Goal: Ask a question

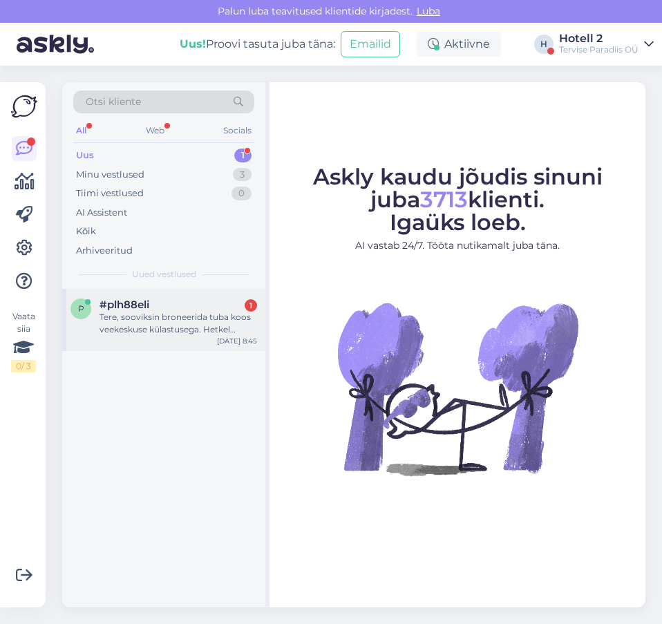
click at [167, 316] on div "Tere, sooviksin broneerida tuba koos veekeskuse külastusega. Hetkel näitab, et …" at bounding box center [179, 323] width 158 height 25
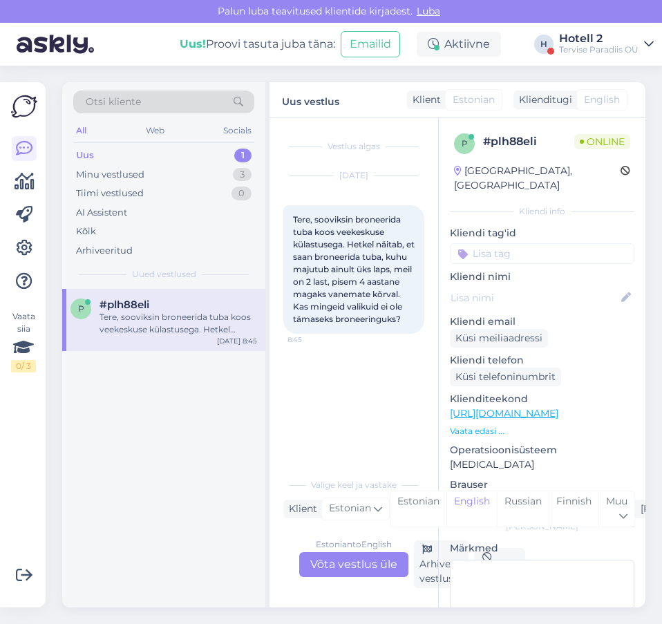
click at [326, 570] on div "Estonian to English Võta vestlus üle" at bounding box center [353, 564] width 109 height 25
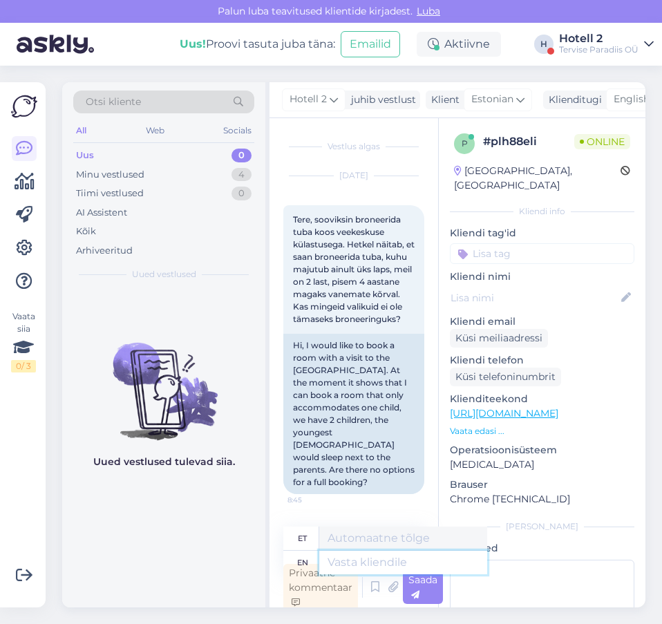
click at [364, 562] on textarea at bounding box center [403, 563] width 168 height 24
click at [633, 104] on span "English" at bounding box center [632, 99] width 36 height 15
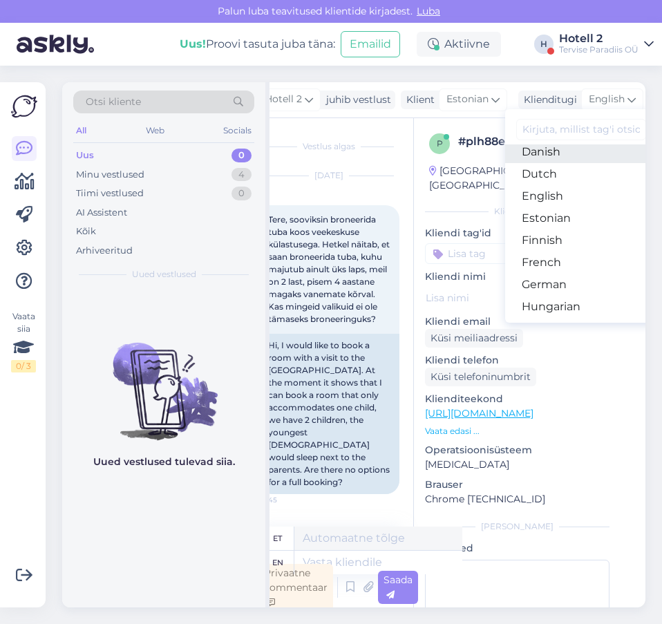
scroll to position [138, 0]
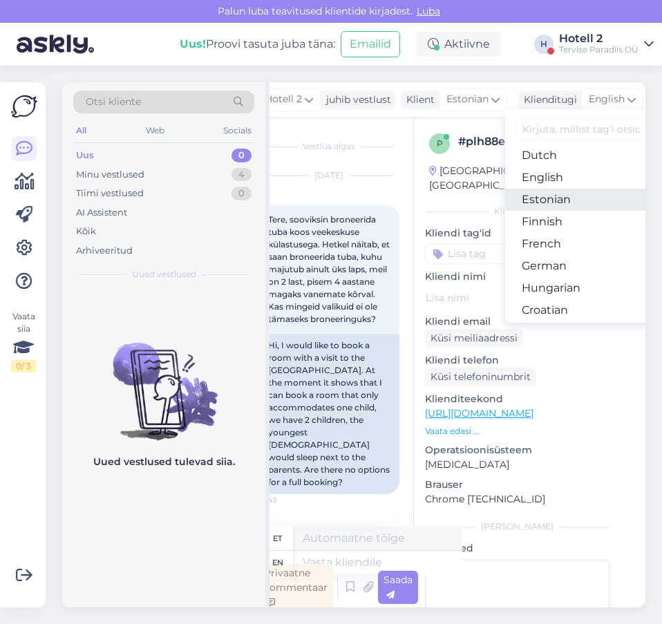
click at [551, 200] on link "Estonian" at bounding box center [581, 200] width 152 height 22
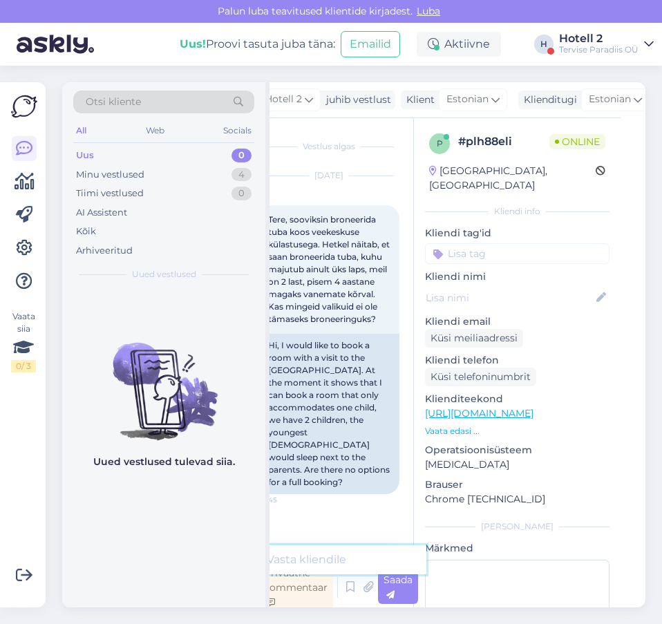
click at [342, 559] on textarea at bounding box center [343, 560] width 168 height 29
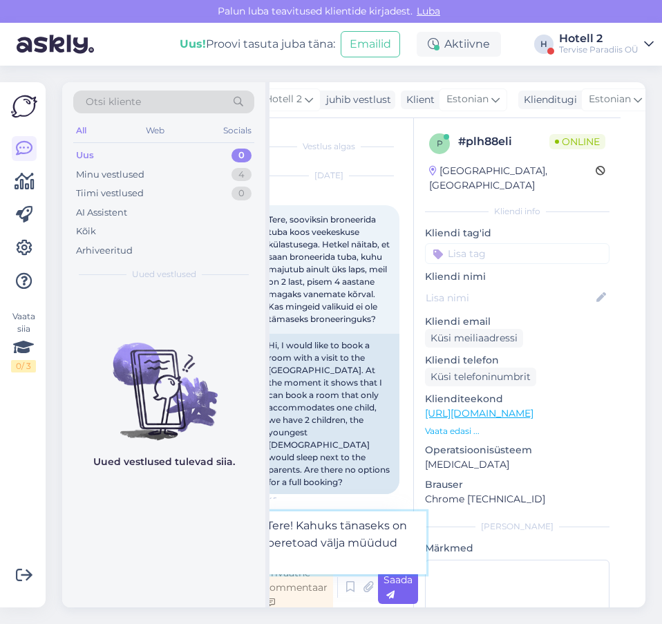
type textarea "Tere! Kahuks tänaseks on peretoad välja müüdud"
click at [406, 585] on span "Saada" at bounding box center [398, 587] width 29 height 27
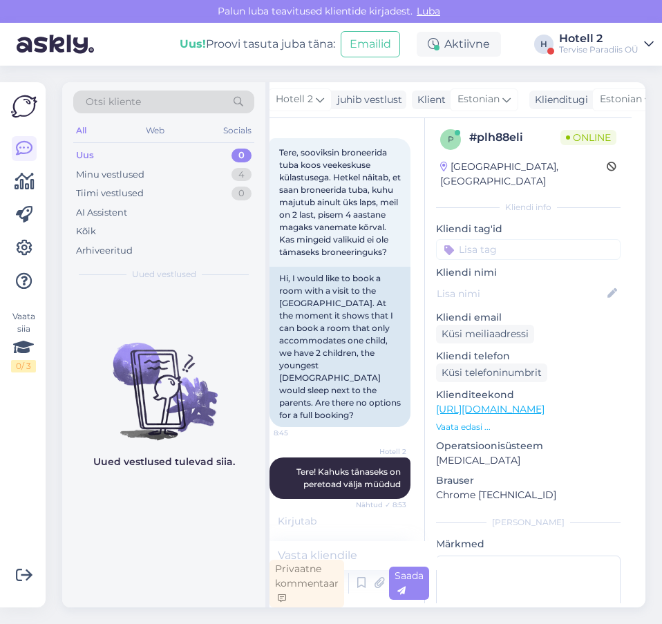
scroll to position [48, 0]
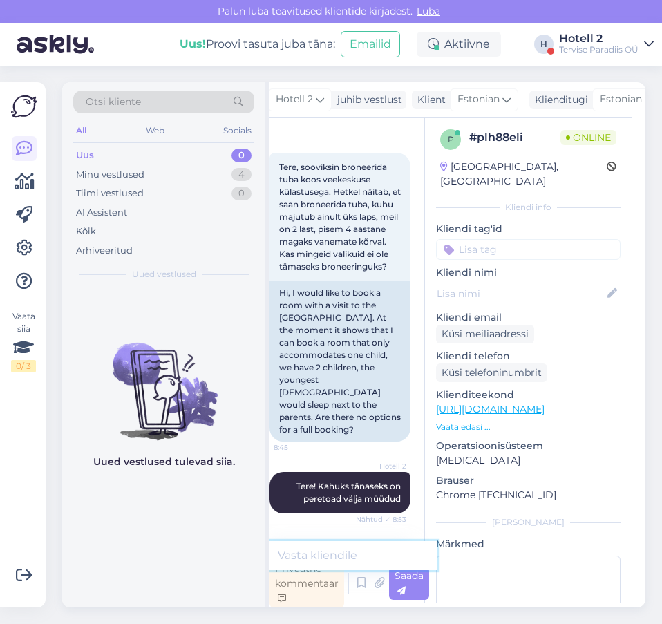
click at [344, 549] on textarea at bounding box center [354, 555] width 168 height 29
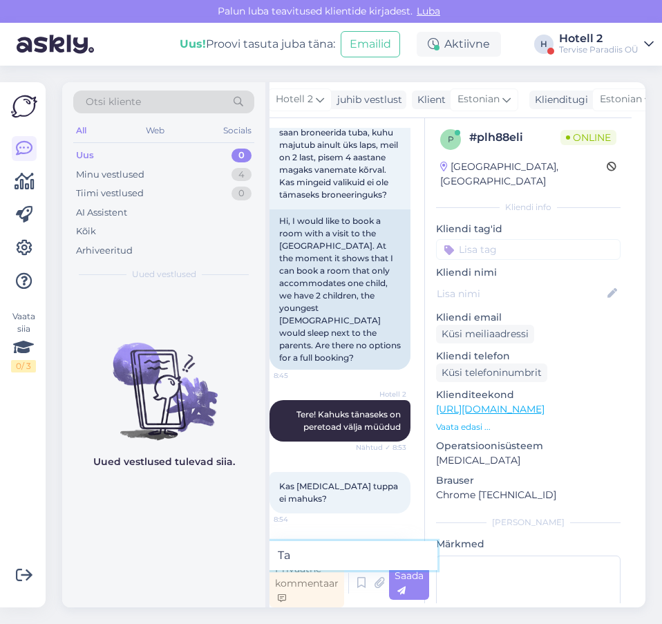
type textarea "T"
type textarea "Vabandust, jah saame lisada lisavoodi ühele lapsele"
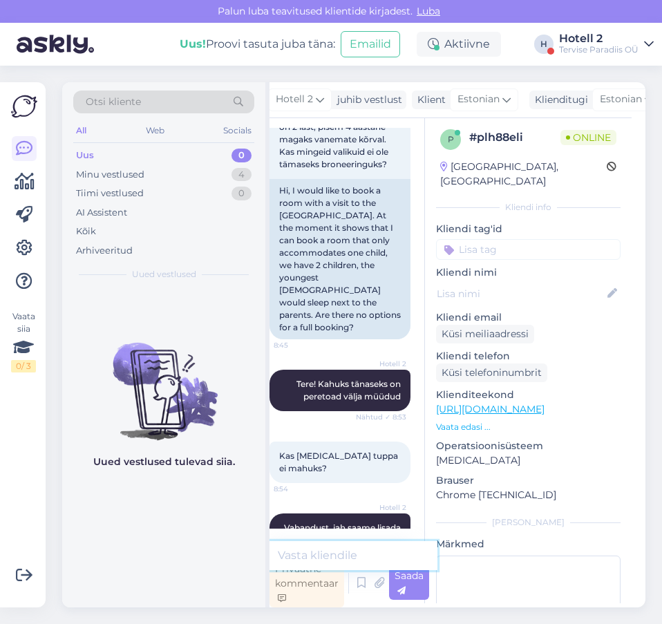
scroll to position [205, 0]
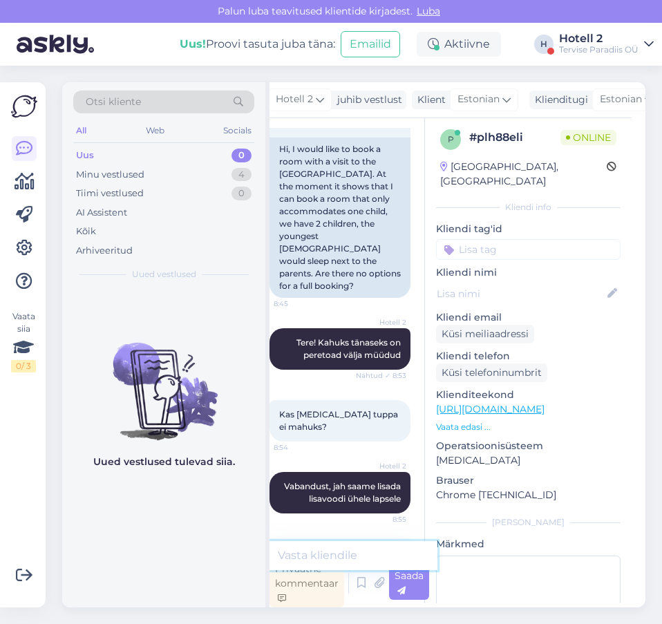
click at [353, 562] on textarea at bounding box center [354, 555] width 168 height 29
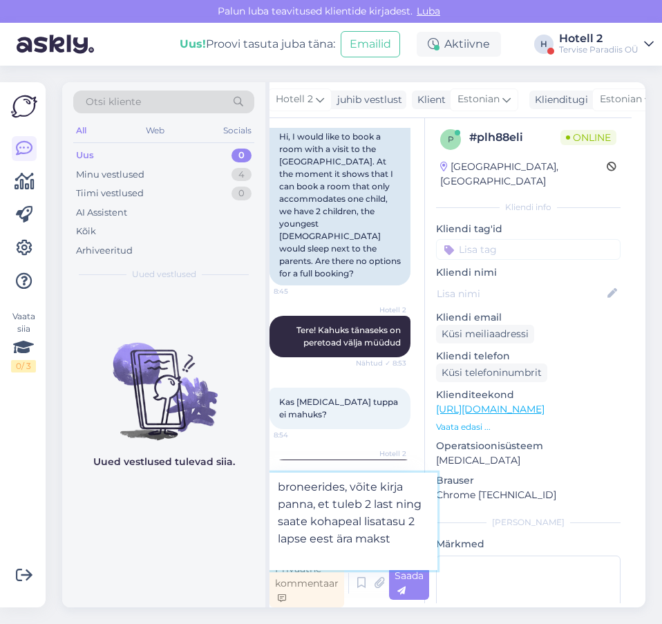
type textarea "broneerides, võite kirja panna, et tuleb 2 last ning saate kohapeal lisatasu 2 …"
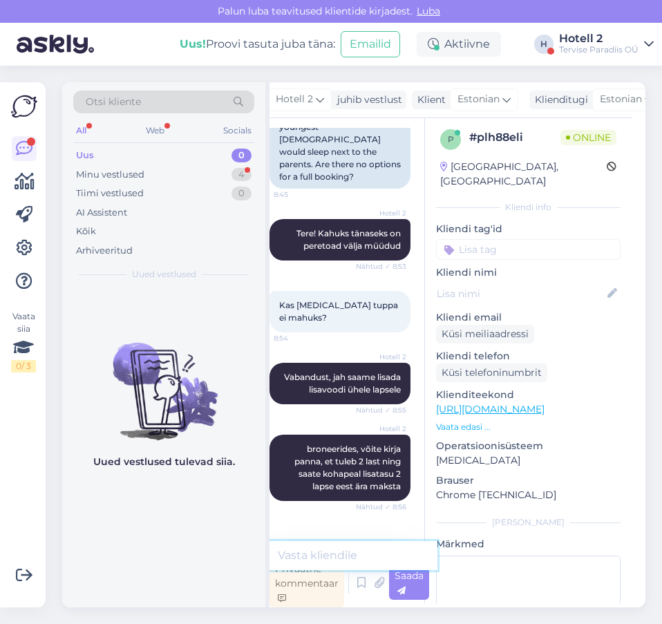
scroll to position [373, 0]
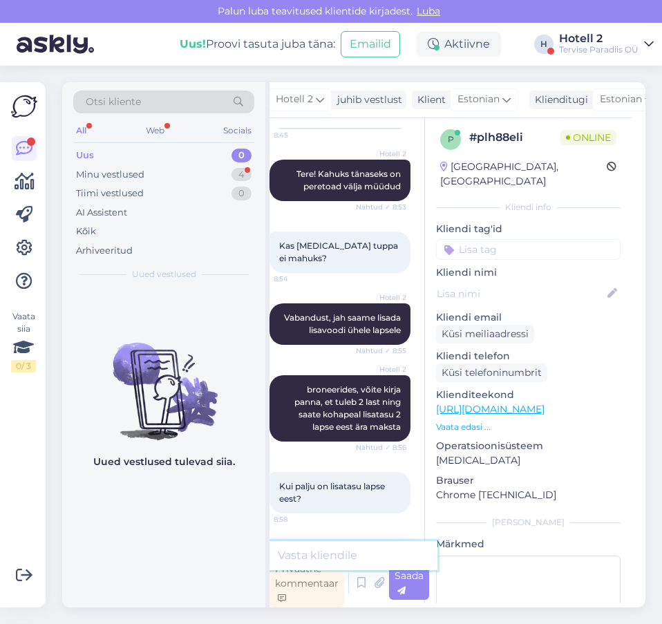
click at [329, 548] on textarea at bounding box center [354, 555] width 168 height 29
type textarea "[PERSON_NAME] 1 öö on 61€"
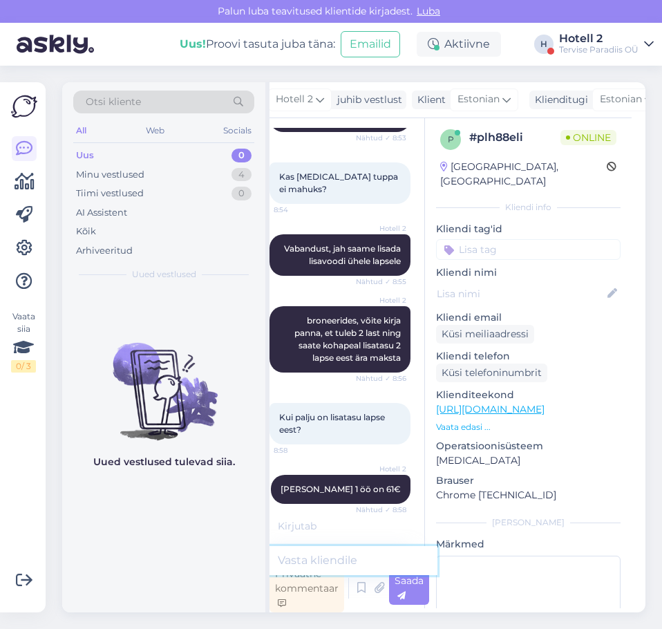
scroll to position [487, 0]
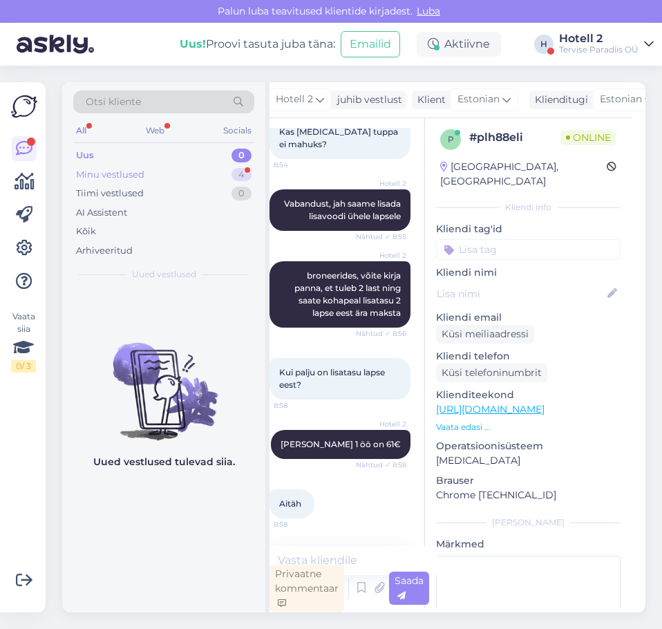
click at [237, 171] on div "4" at bounding box center [242, 175] width 20 height 14
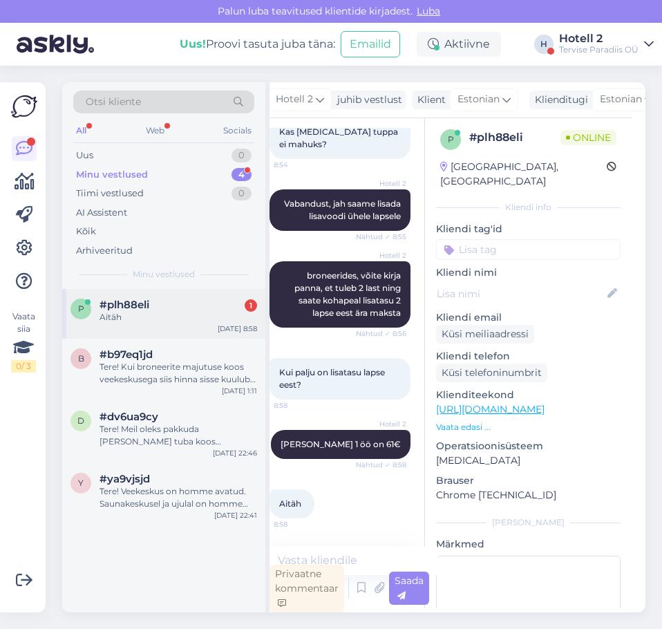
click at [167, 304] on div "#plh88eli 1" at bounding box center [179, 305] width 158 height 12
